Goal: Information Seeking & Learning: Find specific fact

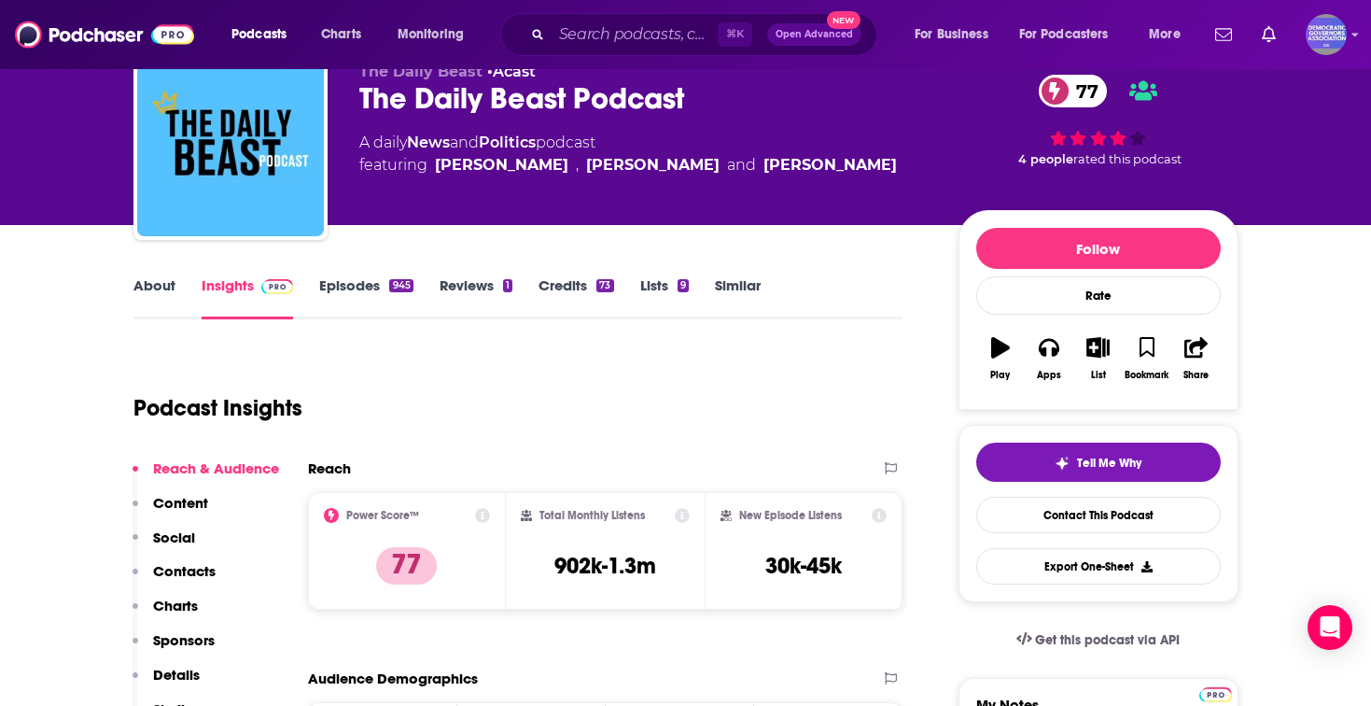
scroll to position [109, 0]
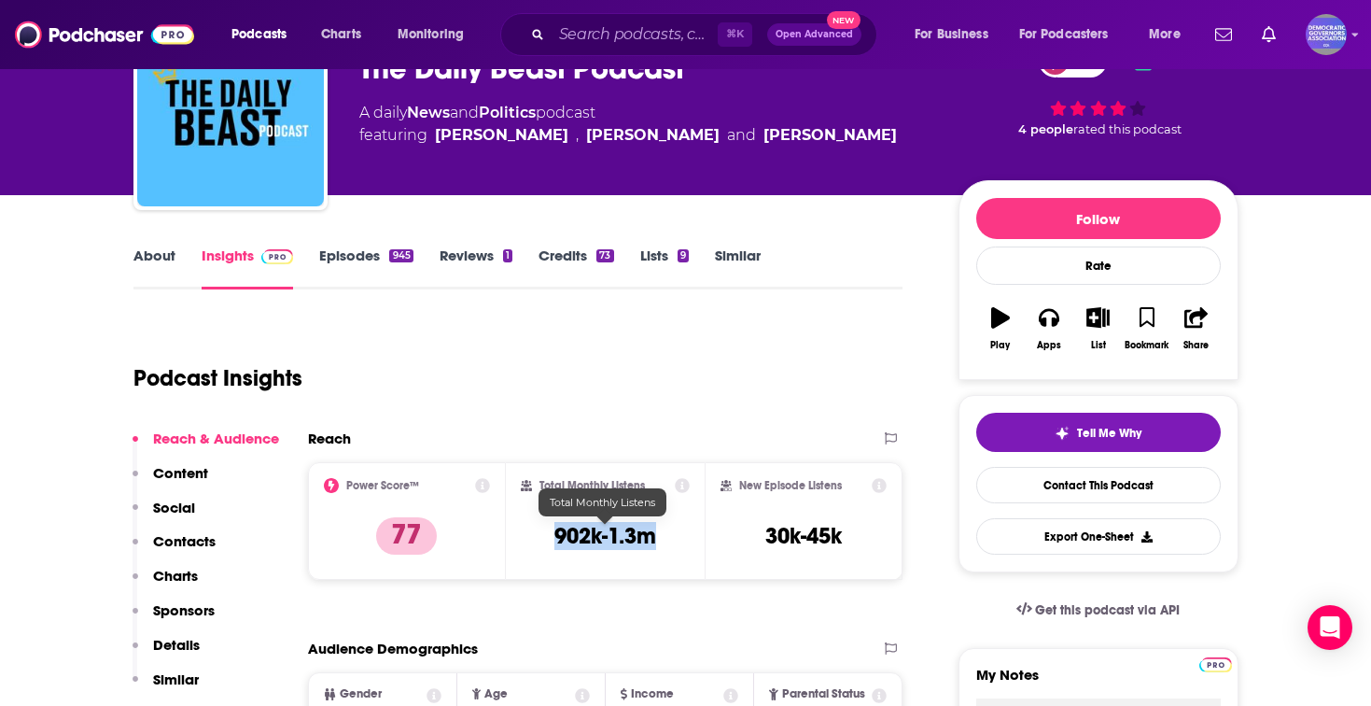
drag, startPoint x: 676, startPoint y: 530, endPoint x: 548, endPoint y: 530, distance: 127.9
click at [548, 530] on div "Total Monthly Listens 902k-1.3m" at bounding box center [605, 521] width 169 height 86
copy h3 "902k-1.3m"
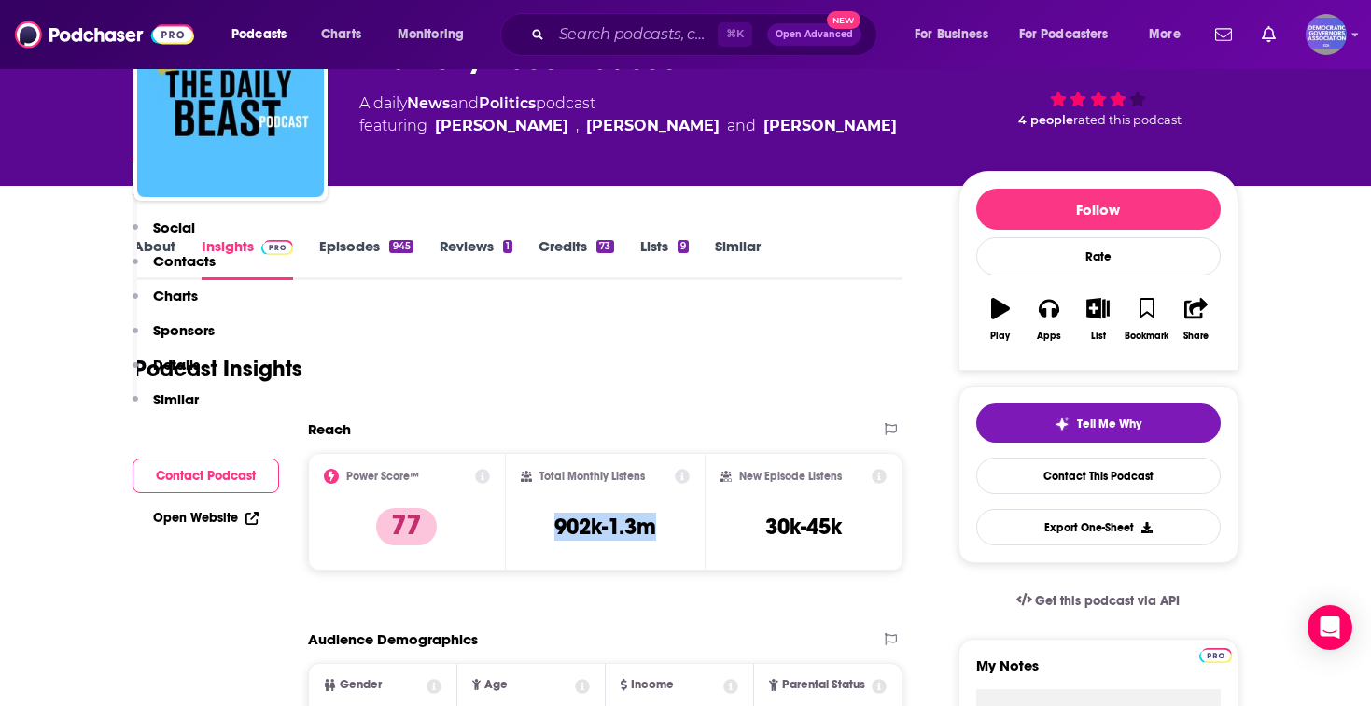
scroll to position [0, 0]
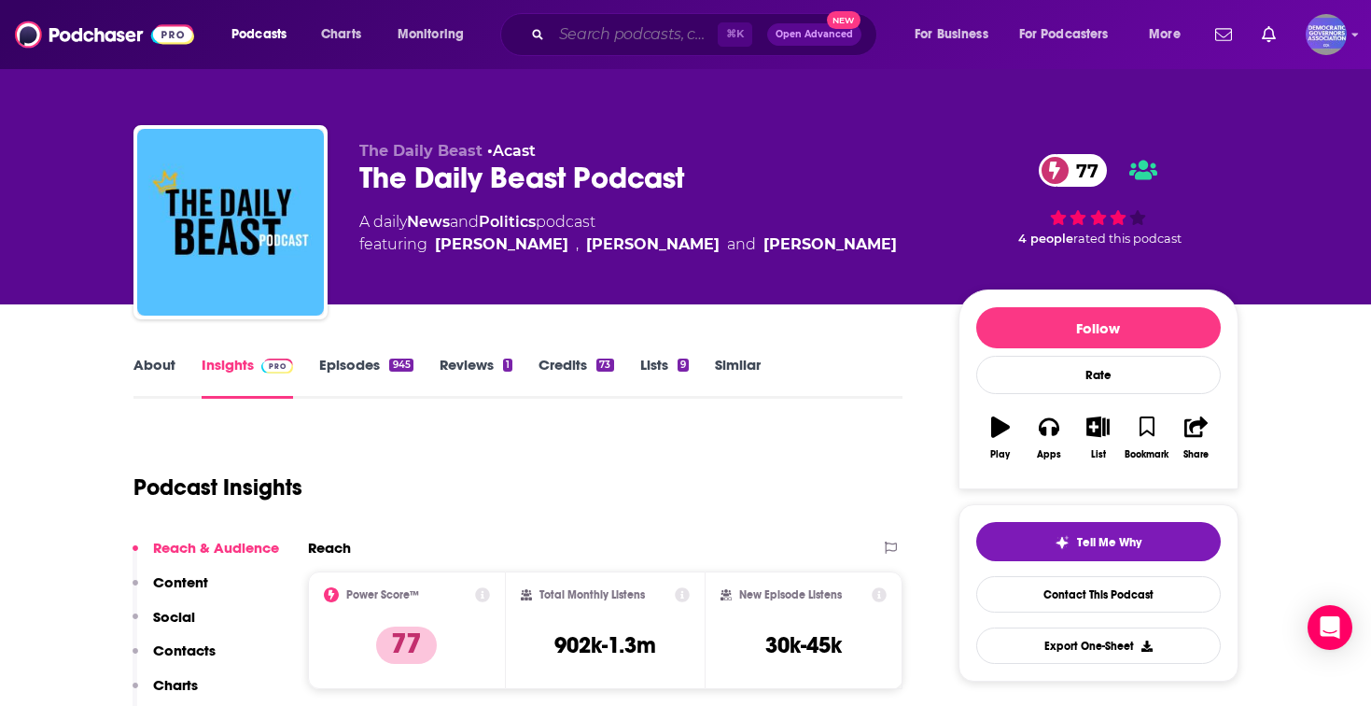
click at [615, 34] on input "Search podcasts, credits, & more..." at bounding box center [635, 35] width 166 height 30
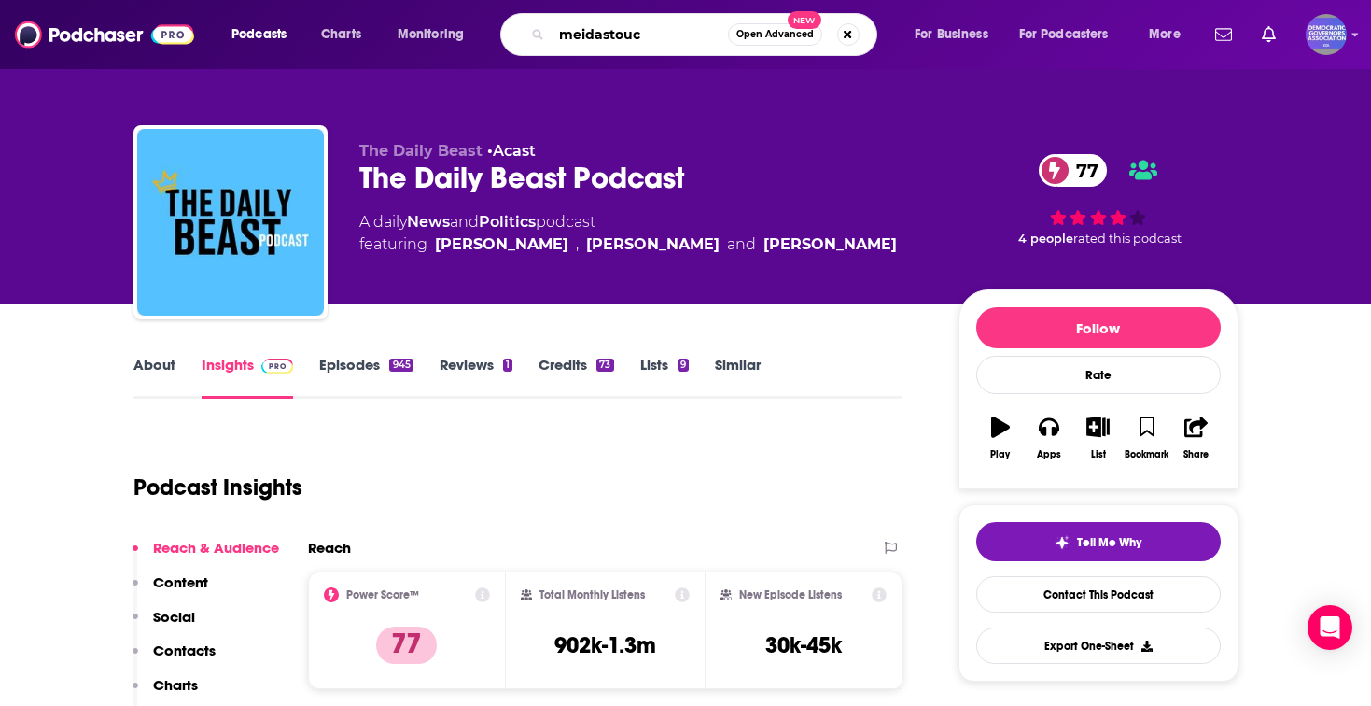
type input "meidastouch"
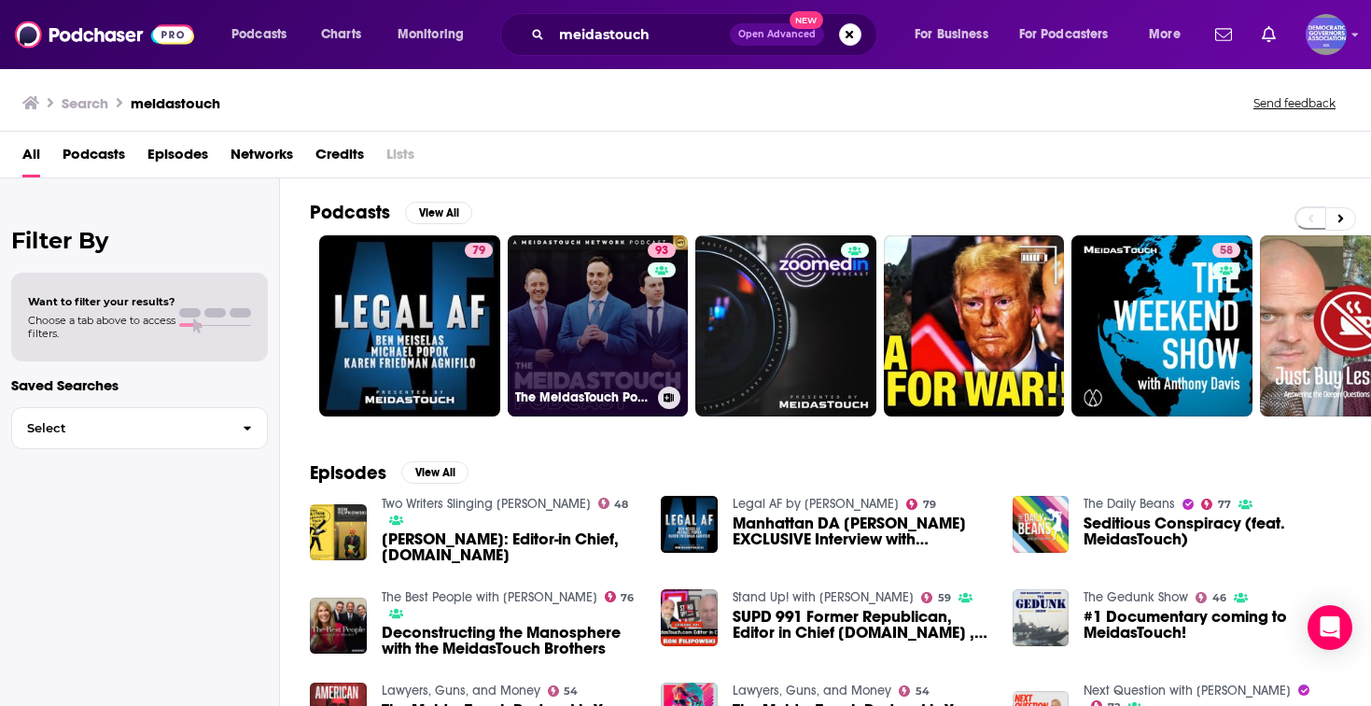
click at [633, 308] on link "93 The MeidasTouch Podcast" at bounding box center [598, 325] width 181 height 181
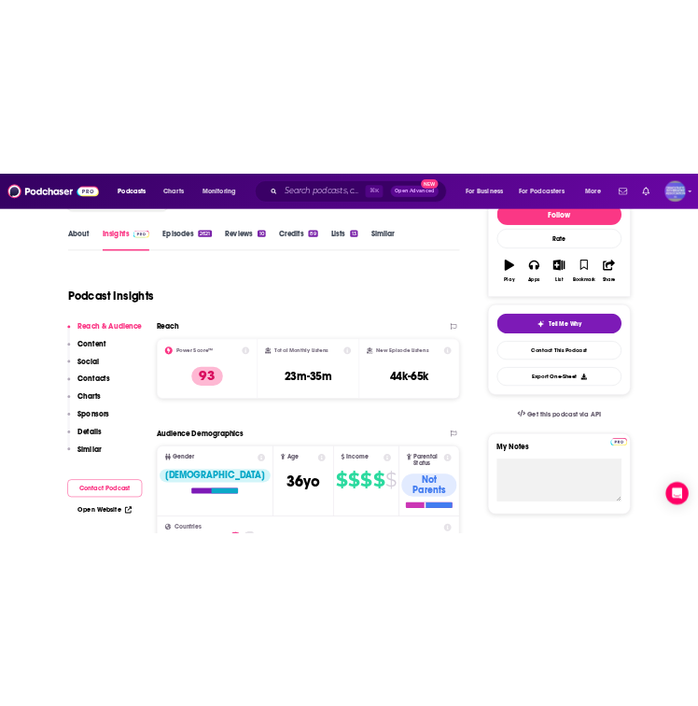
scroll to position [259, 0]
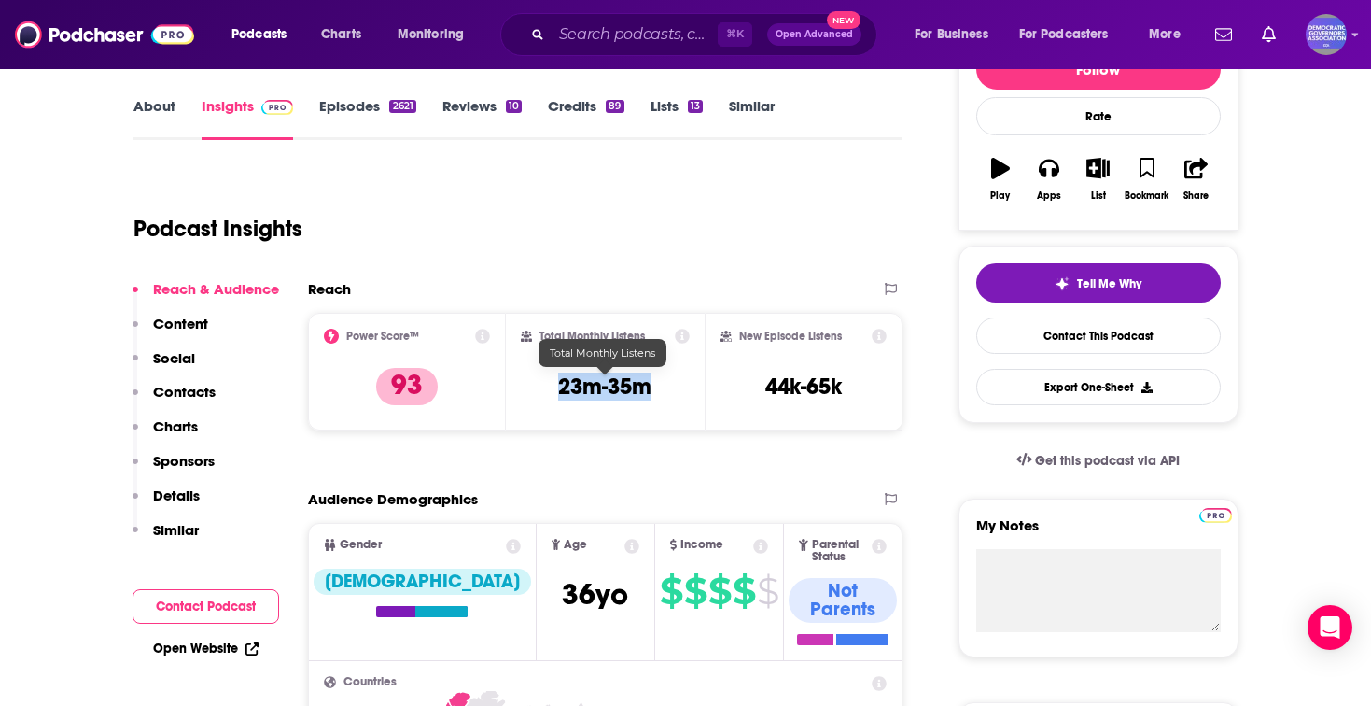
drag, startPoint x: 672, startPoint y: 388, endPoint x: 561, endPoint y: 388, distance: 111.1
click at [561, 388] on div "Total Monthly Listens 23m-35m" at bounding box center [605, 372] width 169 height 86
copy h3 "23m-35m"
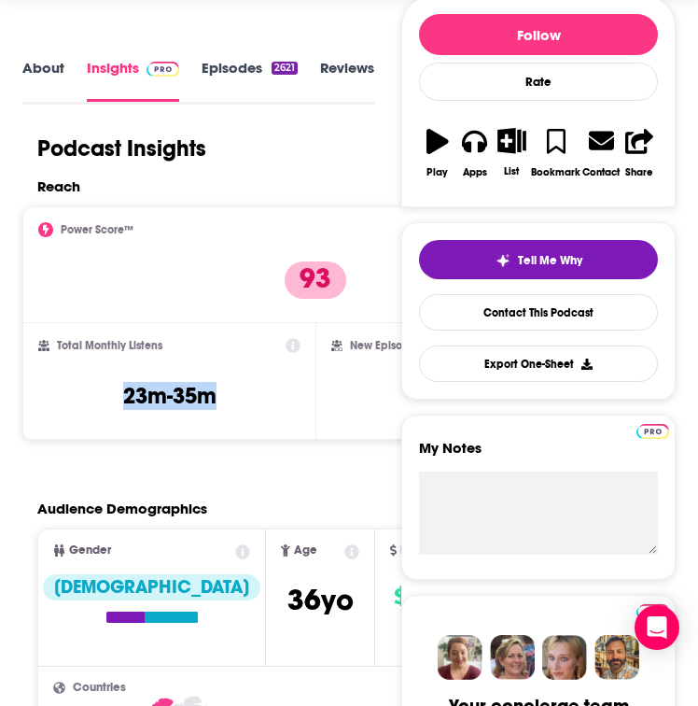
scroll to position [0, 0]
